Goal: Information Seeking & Learning: Learn about a topic

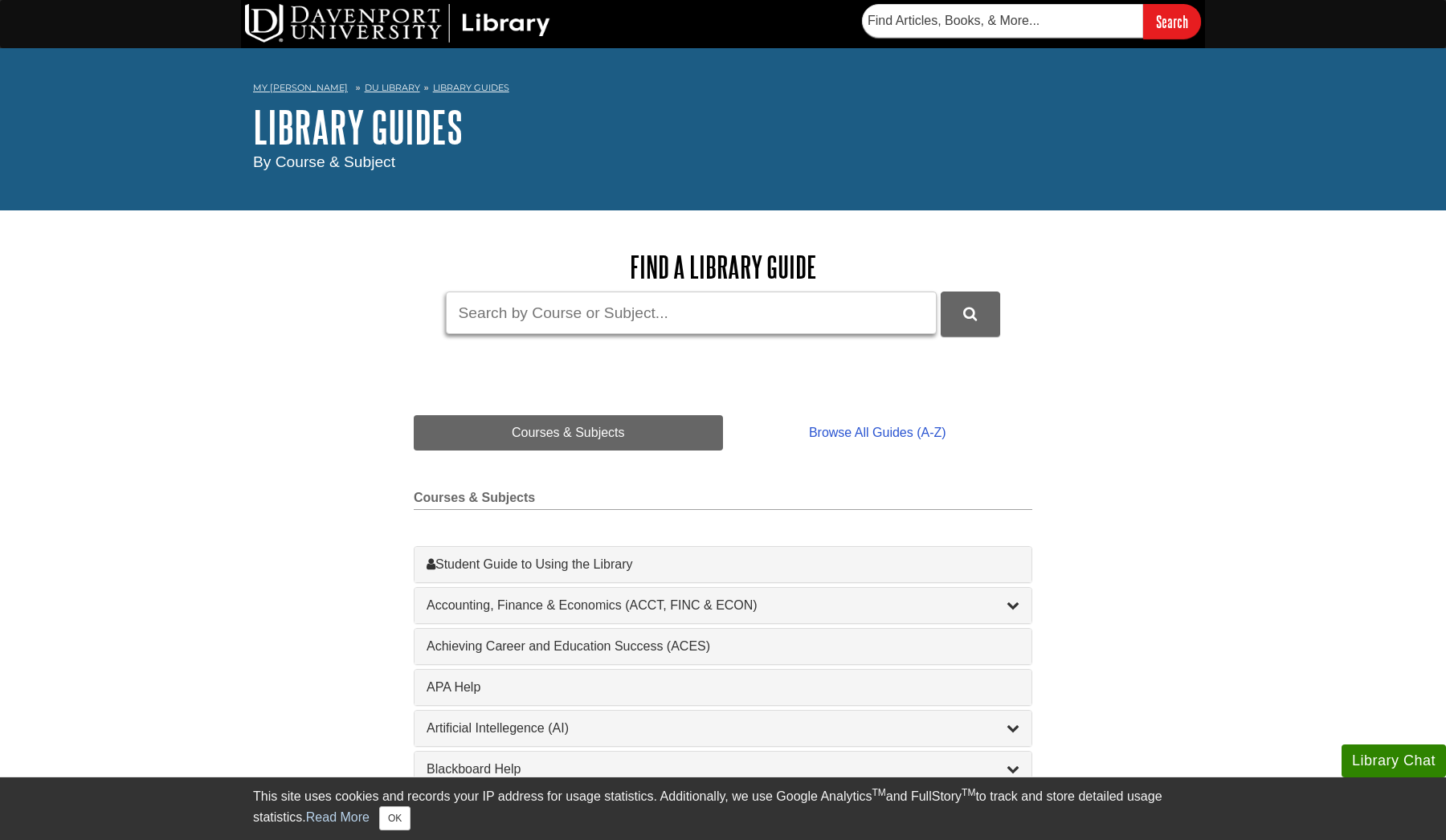
click at [579, 316] on input "Guide Search Terms" at bounding box center [691, 312] width 491 height 42
type input "[DEMOGRAPHIC_DATA] issues and concerns diversity"
click at [970, 312] on button "DU Library Guides Search" at bounding box center [971, 313] width 59 height 44
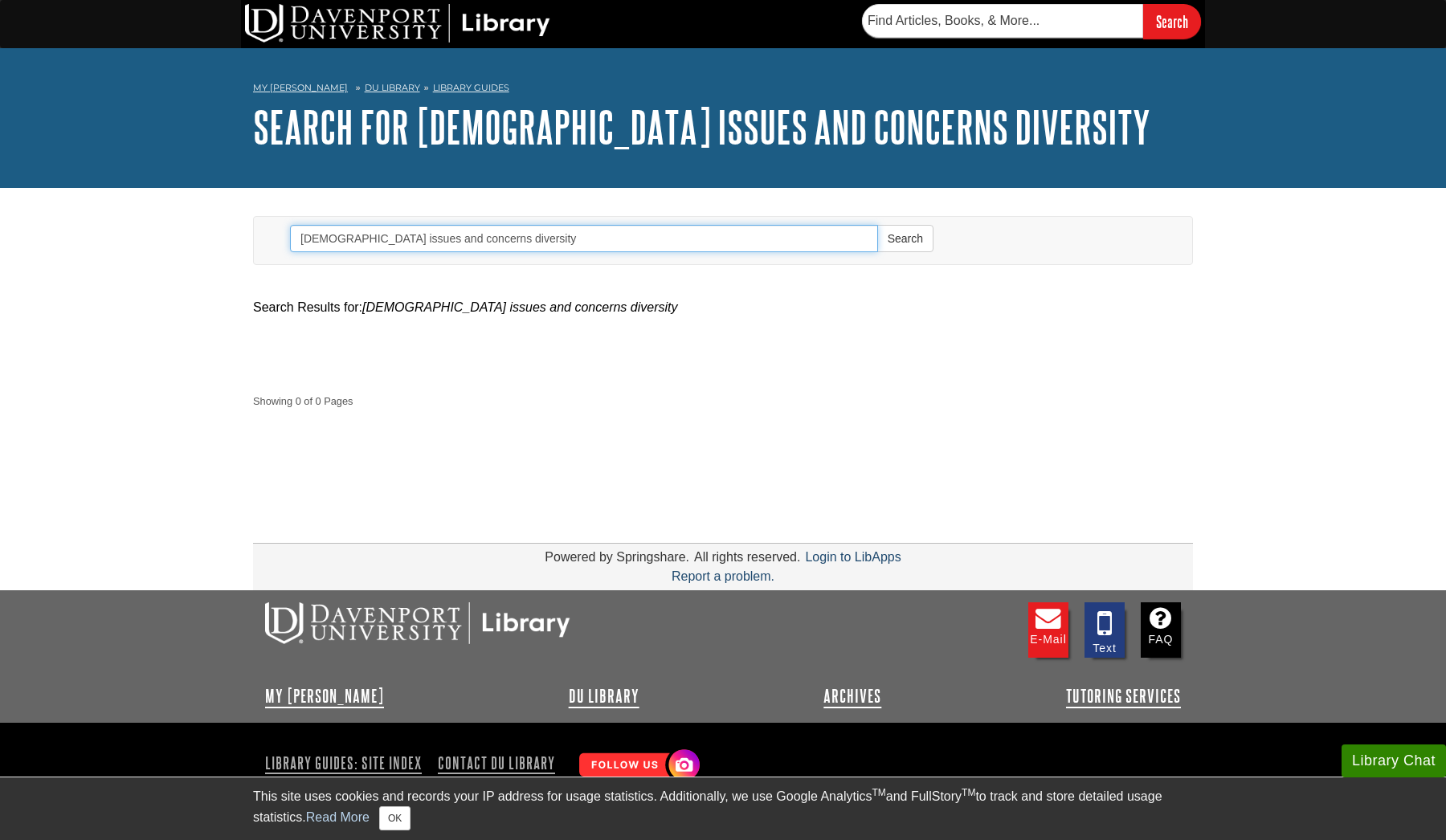
drag, startPoint x: 574, startPoint y: 232, endPoint x: 460, endPoint y: 239, distance: 114.2
click at [460, 239] on input "[DEMOGRAPHIC_DATA] issues and concerns diversity" at bounding box center [585, 238] width 588 height 28
type input "[DEMOGRAPHIC_DATA] issues and concerns"
click at [905, 238] on button "Search" at bounding box center [905, 238] width 57 height 28
drag, startPoint x: 504, startPoint y: 231, endPoint x: 102, endPoint y: 195, distance: 403.6
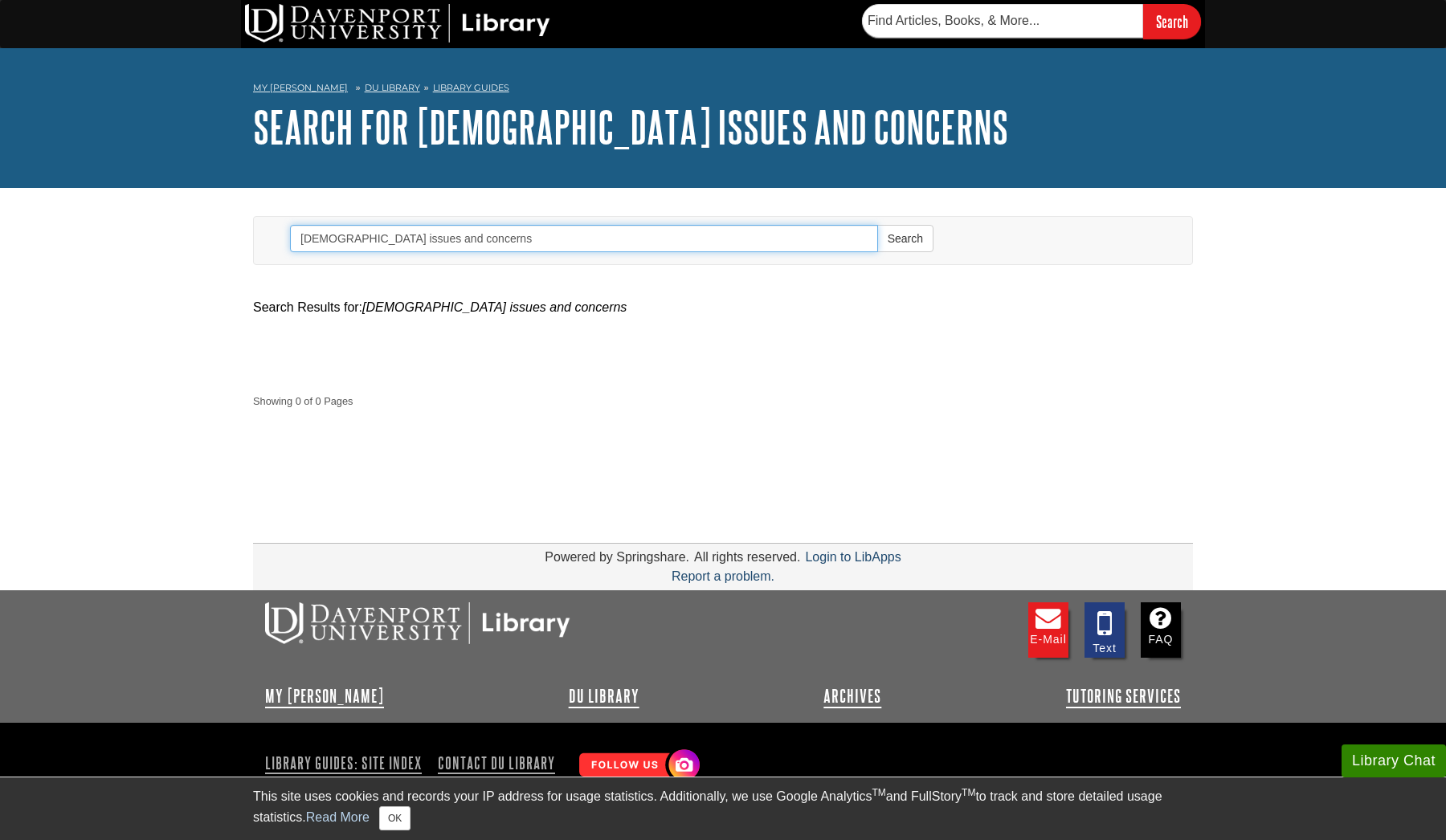
click at [102, 195] on body "Library Chat This site uses cookies and records your IP address for usage stati…" at bounding box center [723, 435] width 1446 height 870
click at [930, 18] on input "text" at bounding box center [1002, 20] width 281 height 34
type input "[DEMOGRAPHIC_DATA] issues and concerns"
click at [1171, 21] on input "Search" at bounding box center [1172, 21] width 57 height 34
